Goal: Navigation & Orientation: Find specific page/section

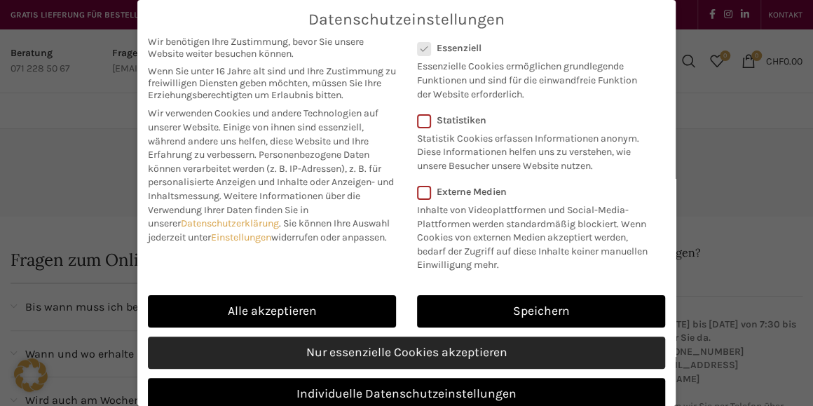
scroll to position [49, 0]
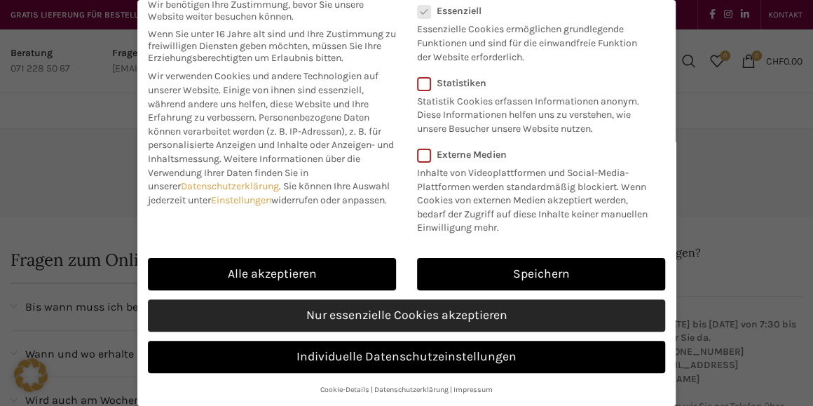
click at [368, 312] on link "Nur essenzielle Cookies akzeptieren" at bounding box center [406, 315] width 517 height 32
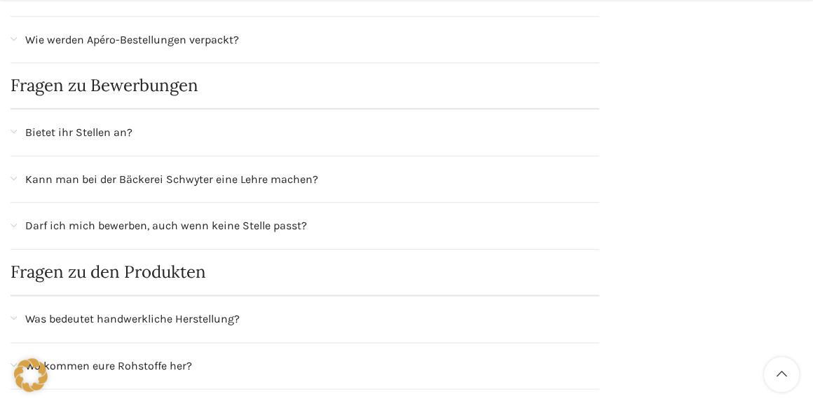
scroll to position [701, 0]
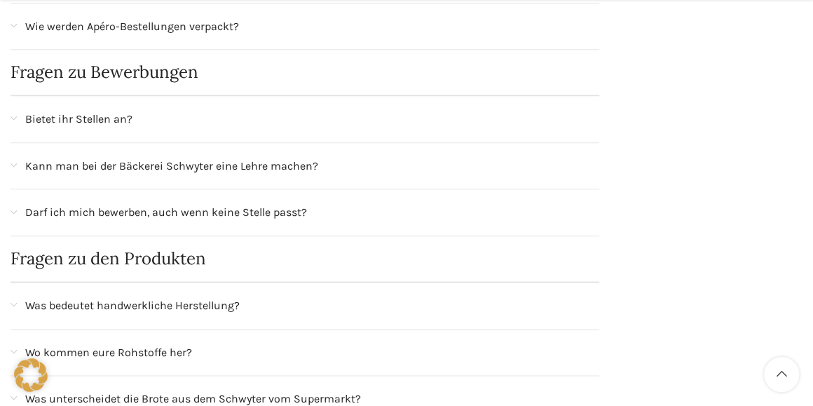
click at [125, 302] on span "Was bedeutet handwerkliche Herstellung?" at bounding box center [132, 306] width 215 height 18
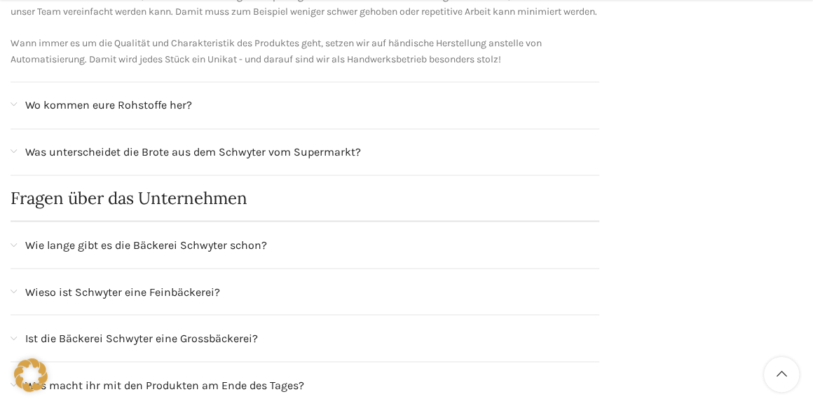
scroll to position [1122, 0]
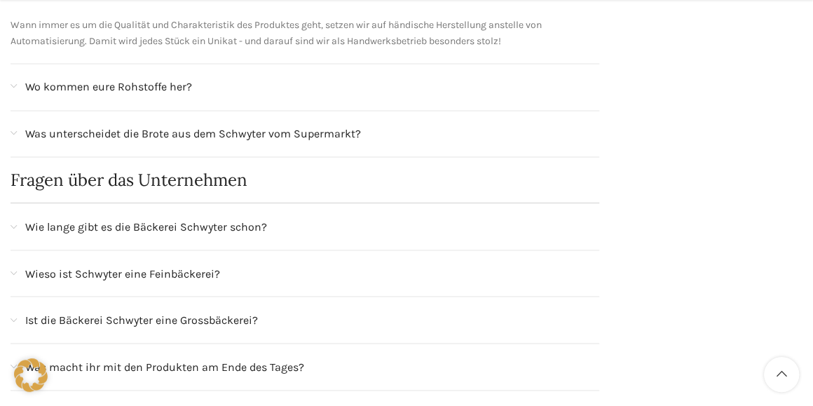
click at [177, 282] on span "Wieso ist Schwyter eine Feinbäckerei?" at bounding box center [122, 273] width 195 height 18
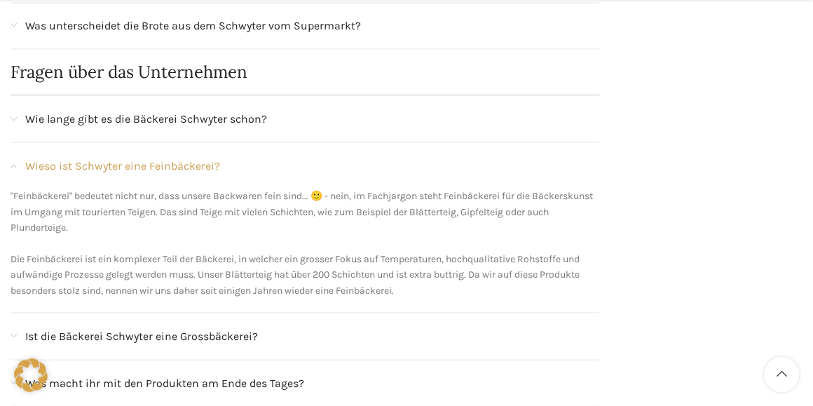
scroll to position [1262, 0]
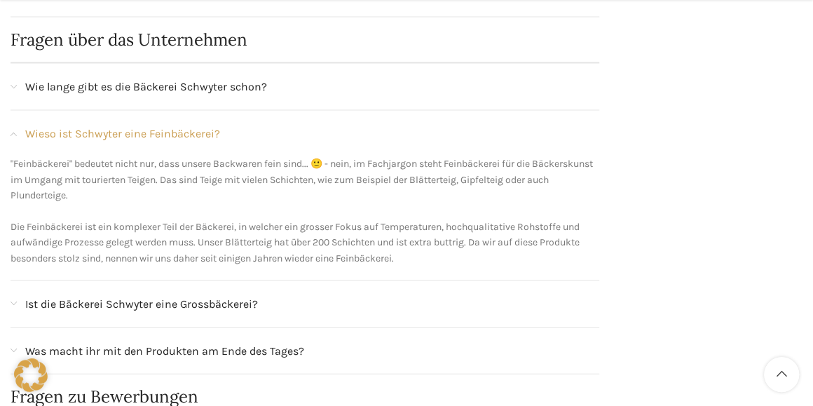
click at [197, 313] on span "Ist die Bäckerei Schwyter eine Grossbäckerei?" at bounding box center [141, 303] width 233 height 18
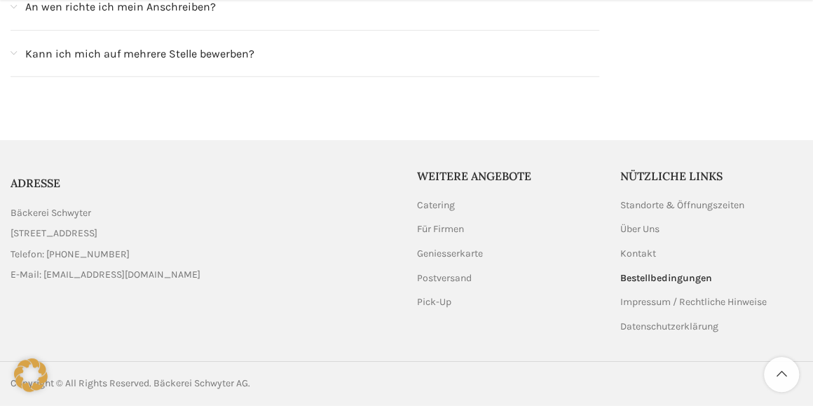
scroll to position [1923, 0]
click at [639, 301] on link "Impressum / Rechtliche Hinweise" at bounding box center [694, 302] width 148 height 14
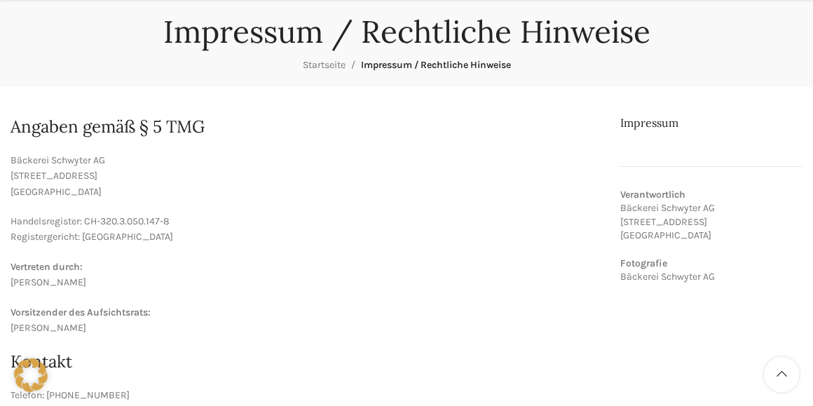
scroll to position [140, 0]
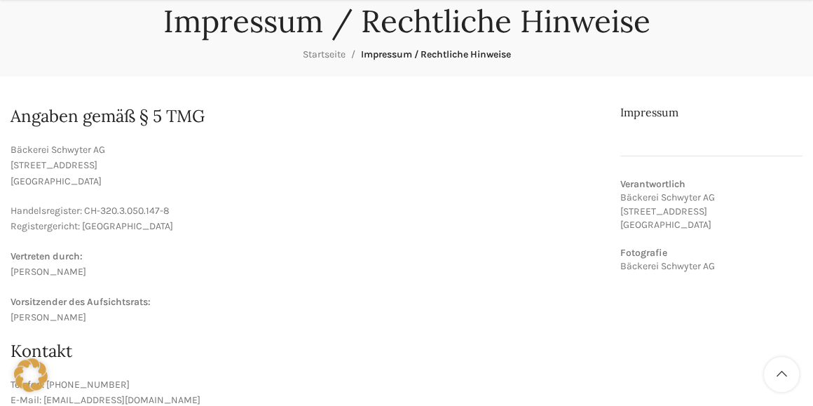
click at [46, 273] on p "Vertreten durch: Lea Stöckli" at bounding box center [305, 265] width 589 height 32
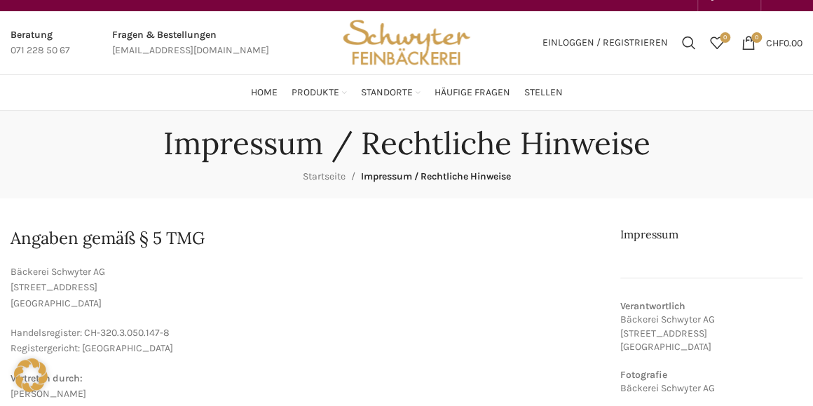
scroll to position [0, 0]
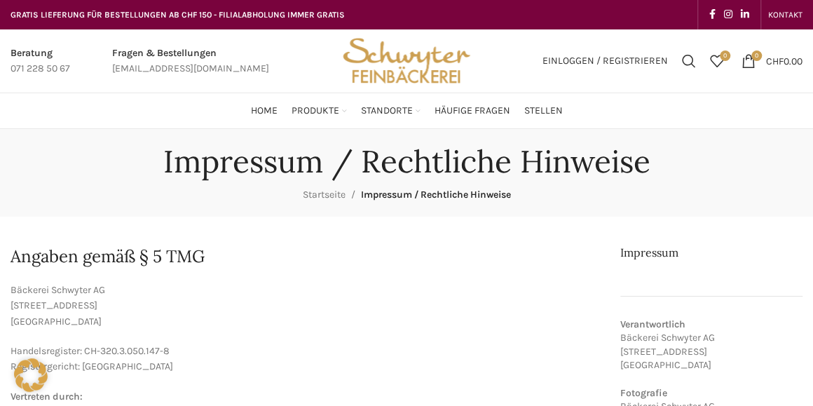
click at [385, 196] on span "Impressum / Rechtliche Hinweise" at bounding box center [436, 195] width 150 height 12
click at [386, 196] on span "Impressum / Rechtliche Hinweise" at bounding box center [436, 195] width 150 height 12
click at [388, 194] on span "Impressum / Rechtliche Hinweise" at bounding box center [436, 195] width 150 height 12
click at [271, 164] on h1 "Impressum / Rechtliche Hinweise" at bounding box center [406, 161] width 487 height 37
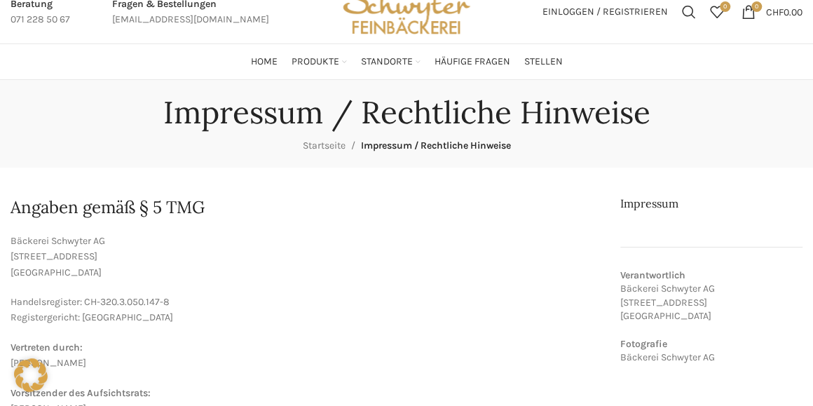
scroll to position [69, 0]
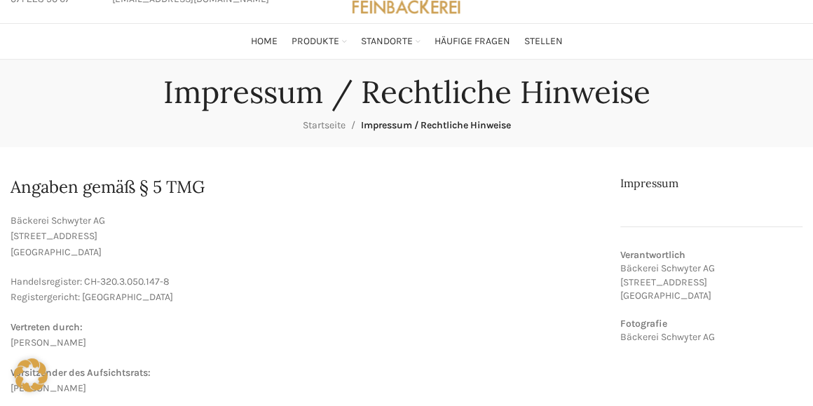
click at [181, 183] on h2 "Angaben gemäß § 5 TMG" at bounding box center [305, 187] width 589 height 24
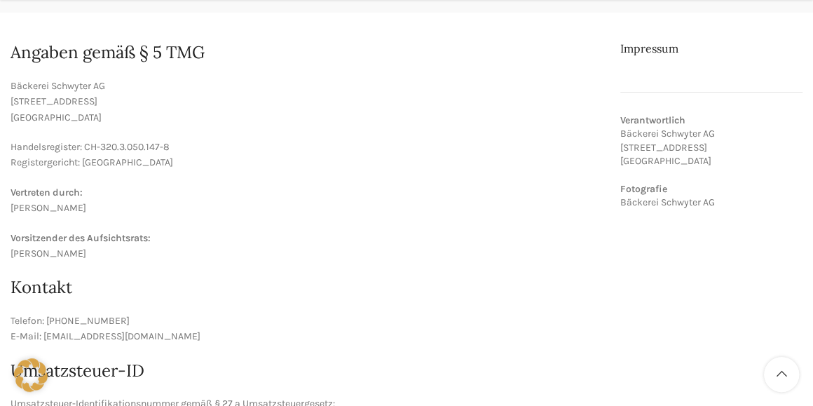
scroll to position [210, 0]
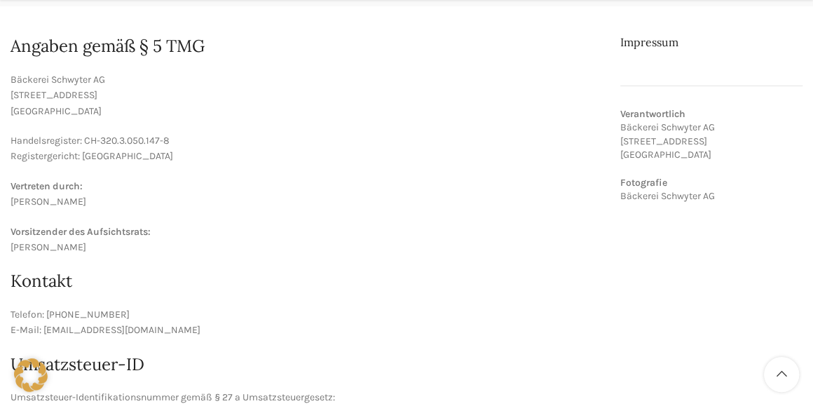
click at [54, 246] on p "Vorsitzender des Aufsichtsrats: Valentin Stöckli" at bounding box center [305, 240] width 589 height 32
drag, startPoint x: 54, startPoint y: 246, endPoint x: 36, endPoint y: 252, distance: 18.6
click at [36, 252] on p "Vorsitzender des Aufsichtsrats: Valentin Stöckli" at bounding box center [305, 240] width 589 height 32
drag, startPoint x: 36, startPoint y: 252, endPoint x: 48, endPoint y: 238, distance: 18.9
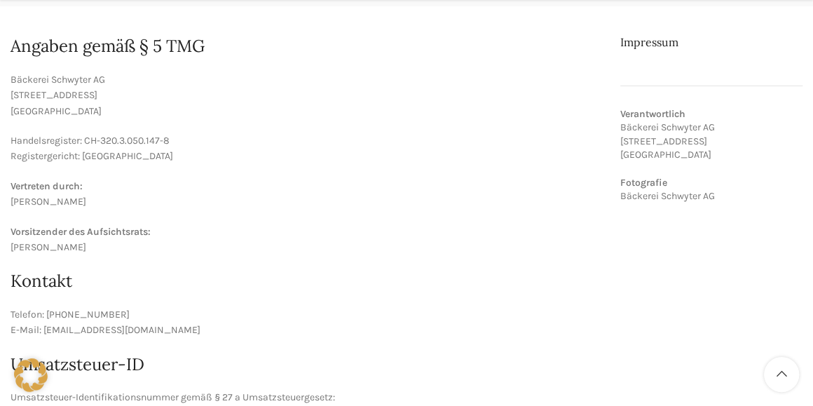
click at [47, 238] on p "Vorsitzender des Aufsichtsrats: Valentin Stöckli" at bounding box center [305, 240] width 589 height 32
click at [83, 227] on strong "Vorsitzender des Aufsichtsrats:" at bounding box center [81, 232] width 140 height 12
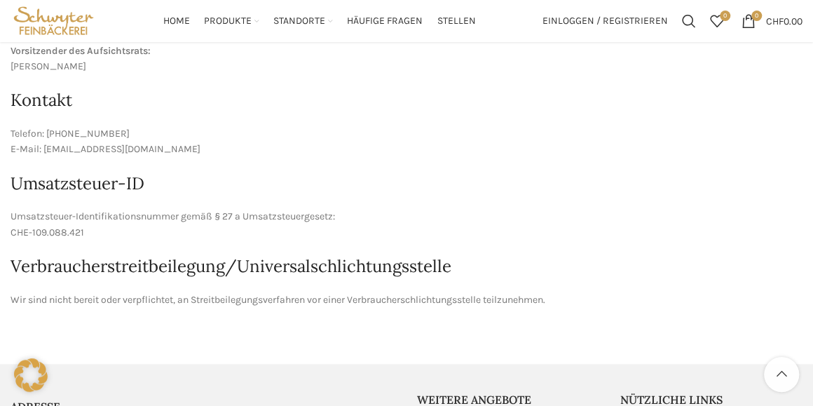
scroll to position [333, 0]
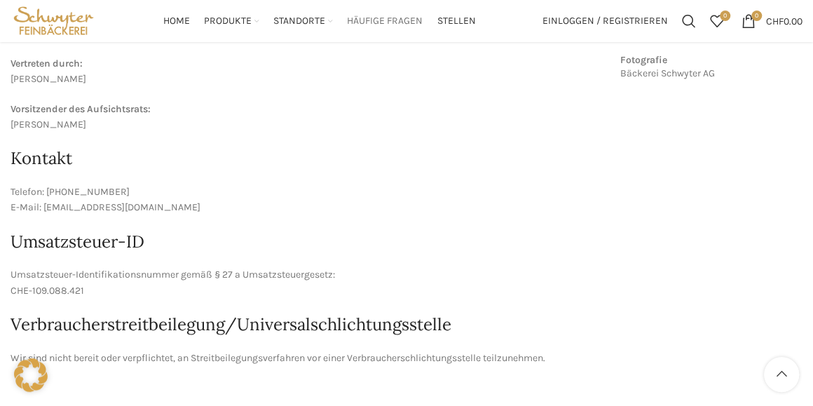
click at [394, 20] on span "Häufige Fragen" at bounding box center [385, 21] width 76 height 13
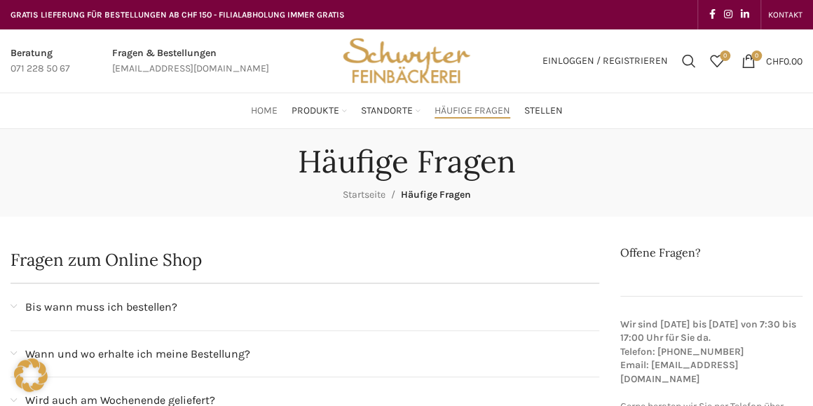
click at [266, 109] on span "Home" at bounding box center [264, 110] width 27 height 13
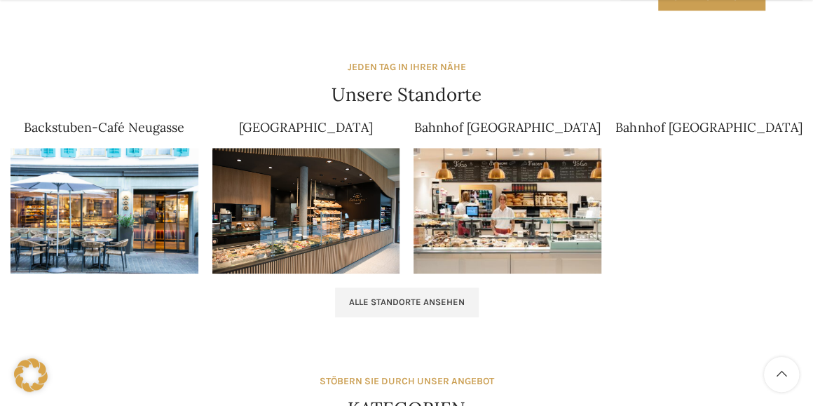
scroll to position [911, 0]
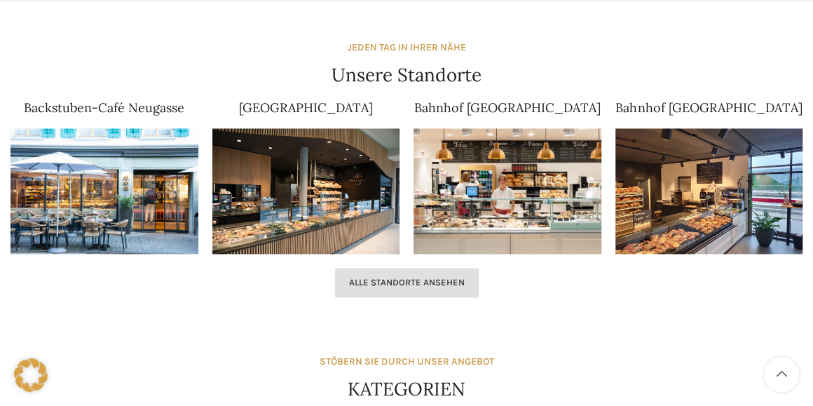
click at [423, 277] on span "Alle Standorte ansehen" at bounding box center [407, 282] width 116 height 11
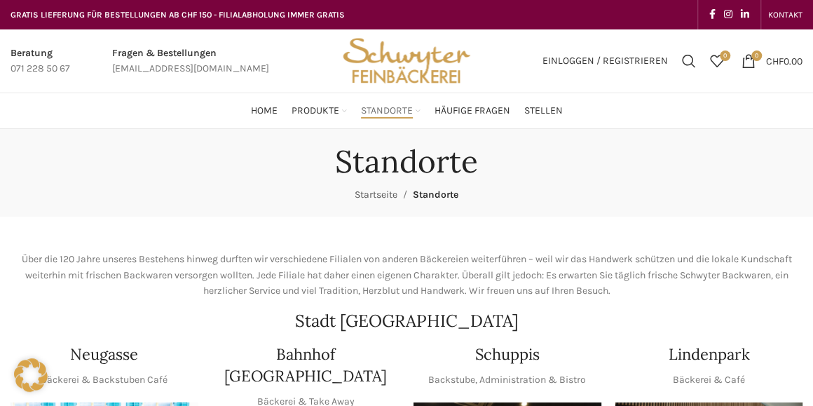
click at [376, 192] on link "Startseite" at bounding box center [376, 195] width 43 height 12
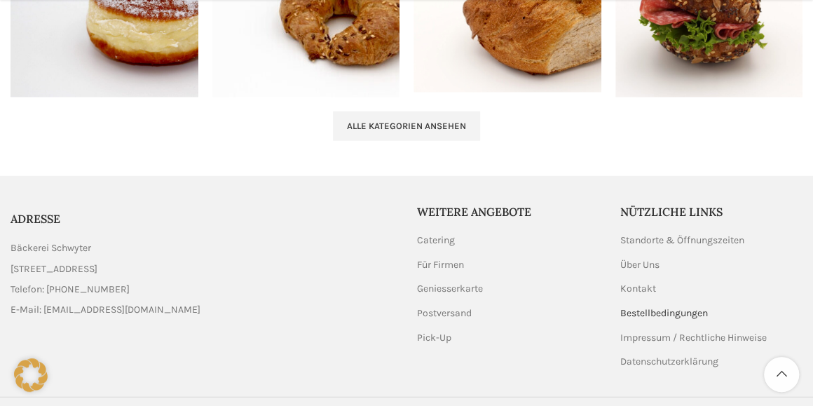
scroll to position [1620, 0]
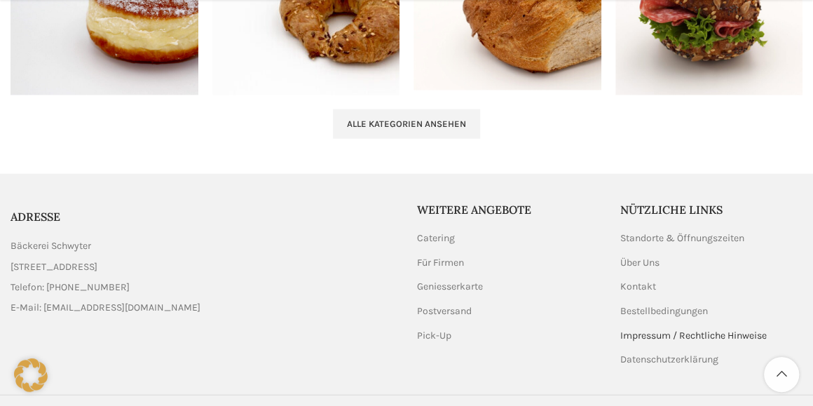
click at [632, 329] on link "Impressum / Rechtliche Hinweise" at bounding box center [694, 336] width 148 height 14
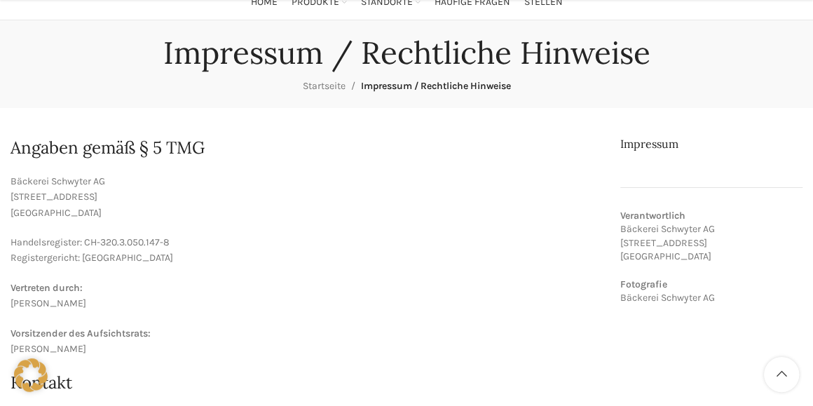
scroll to position [140, 0]
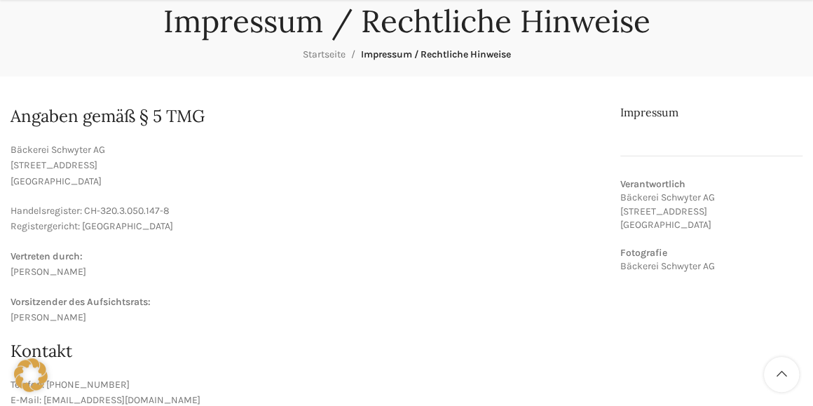
click at [649, 268] on p "Verantwortlich Bäckerei Schwyter AG [STREET_ADDRESS] Fotografie Bäckerei Schwyt…" at bounding box center [711, 225] width 182 height 96
click at [644, 259] on p "Verantwortlich Bäckerei Schwyter AG [STREET_ADDRESS] Fotografie Bäckerei Schwyt…" at bounding box center [711, 225] width 182 height 96
